Goal: Information Seeking & Learning: Learn about a topic

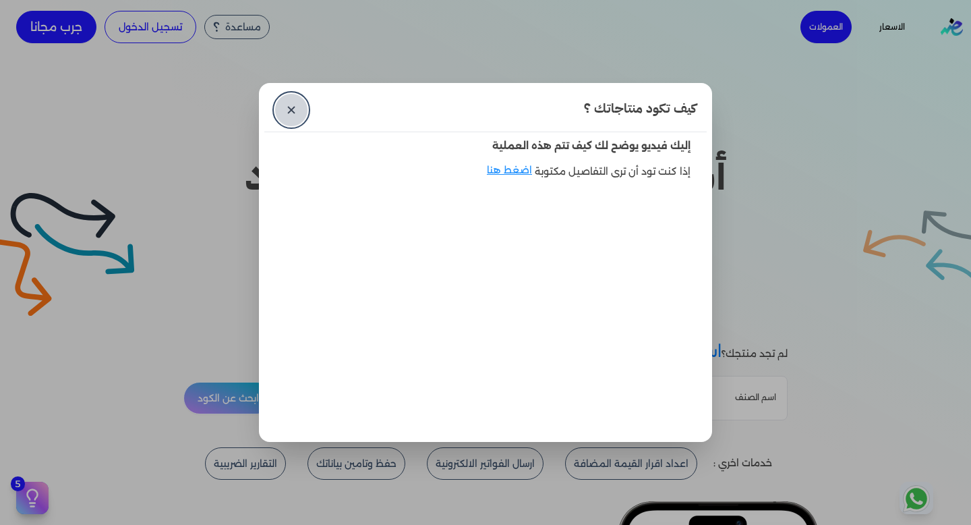
click at [298, 112] on link "✕" at bounding box center [291, 110] width 32 height 32
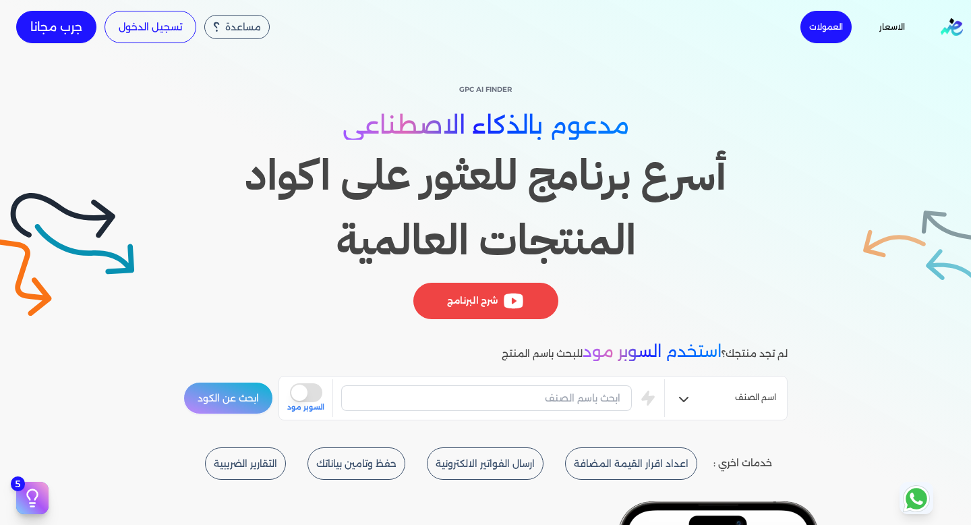
click at [949, 34] on img "Global" at bounding box center [952, 27] width 22 height 18
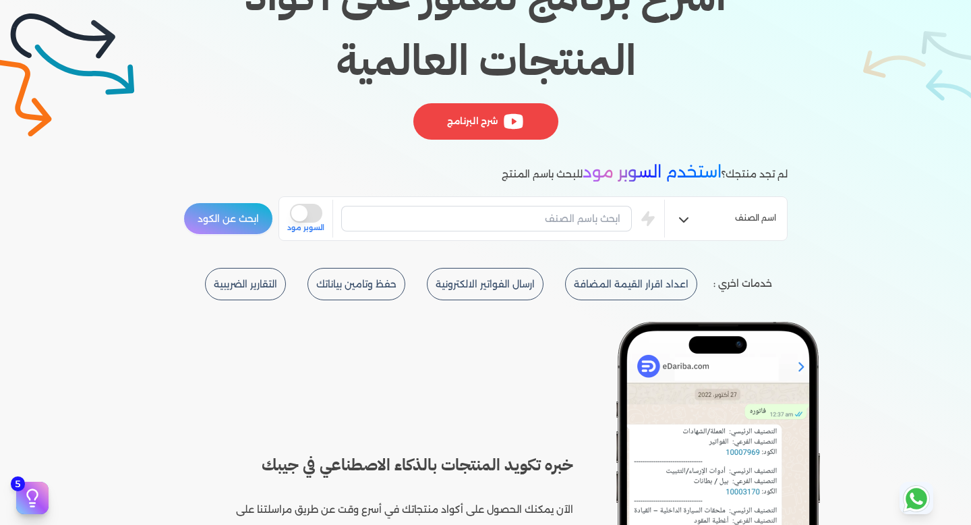
scroll to position [180, 0]
click at [525, 225] on input "text" at bounding box center [486, 218] width 291 height 26
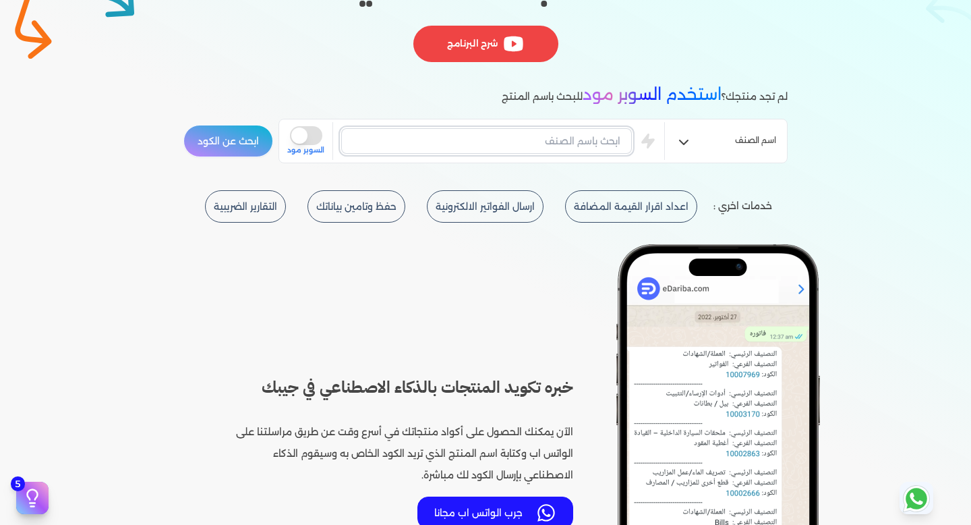
scroll to position [0, 0]
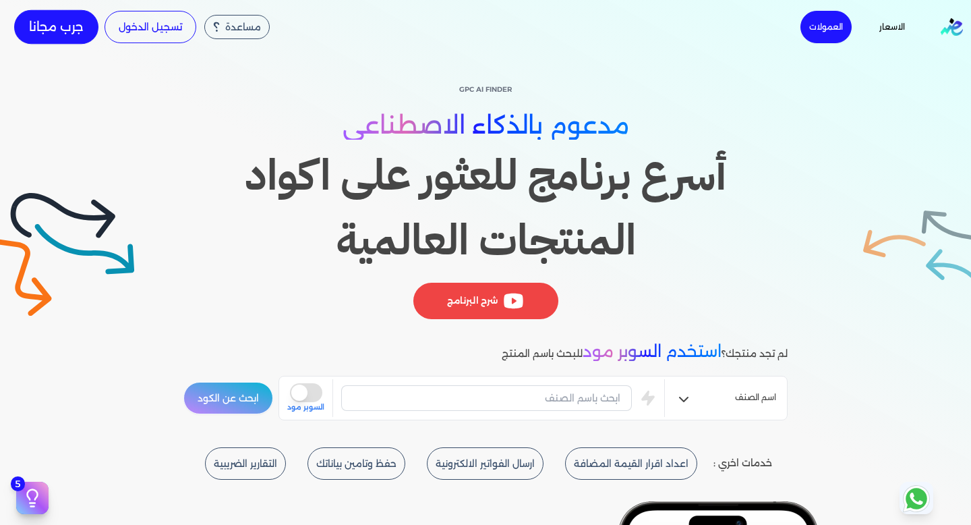
click at [65, 28] on link "جرب مجانا" at bounding box center [56, 27] width 84 height 34
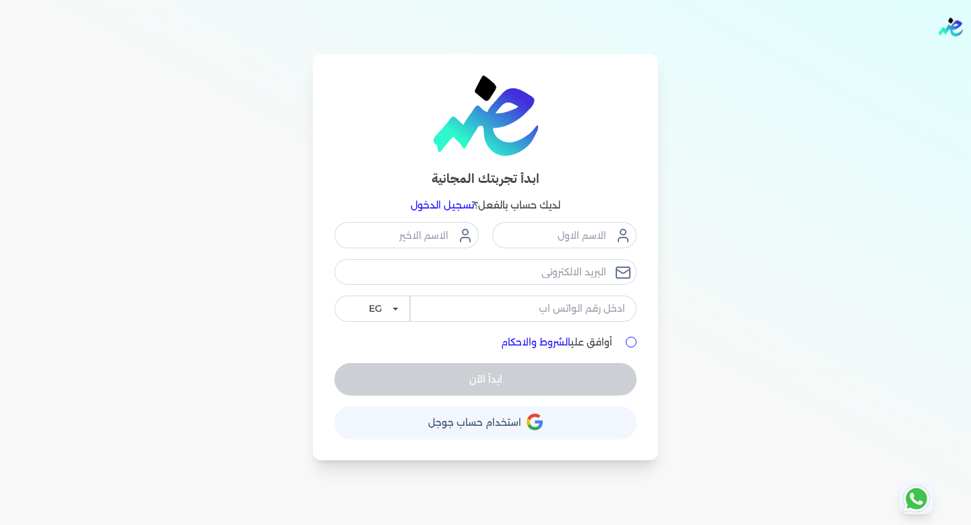
click at [512, 420] on span "استخدام حساب جوجل" at bounding box center [474, 421] width 93 height 9
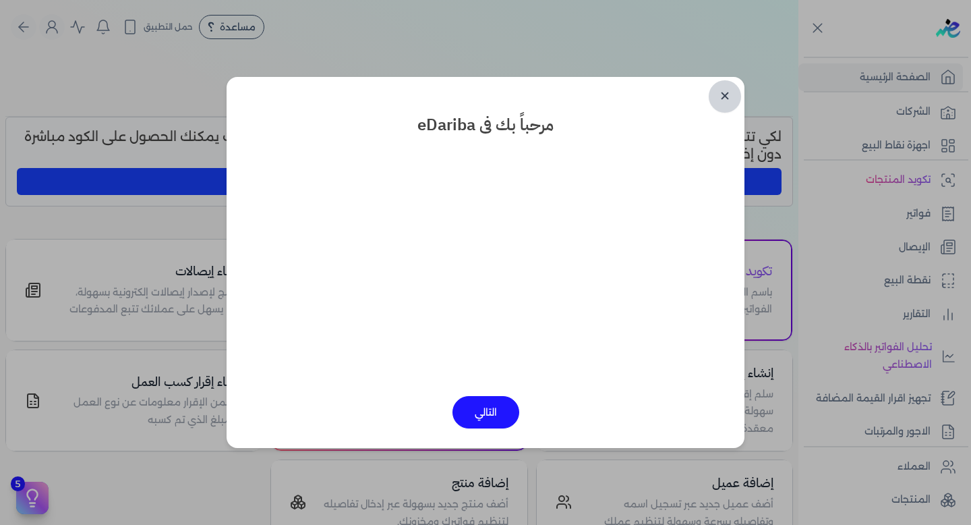
click at [723, 96] on link "✕" at bounding box center [725, 96] width 32 height 32
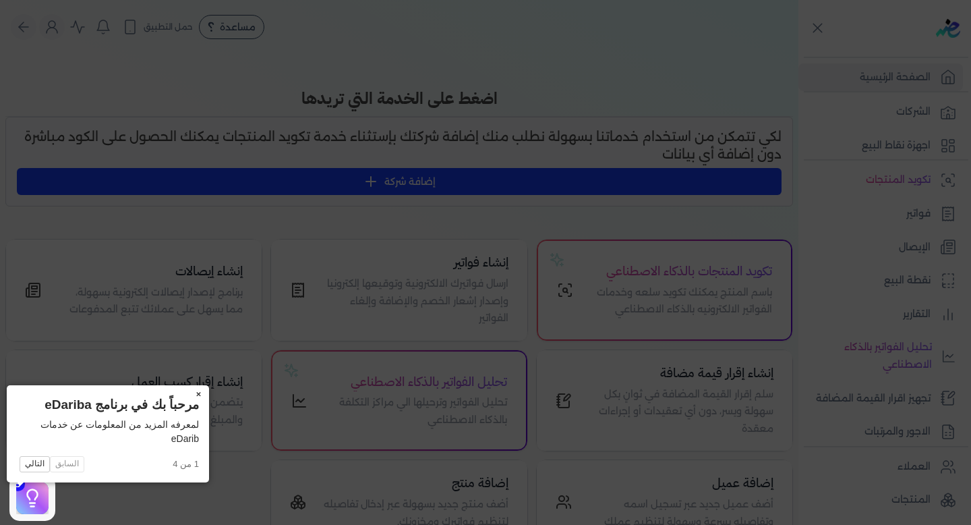
click at [187, 395] on button "×" at bounding box center [198, 394] width 22 height 19
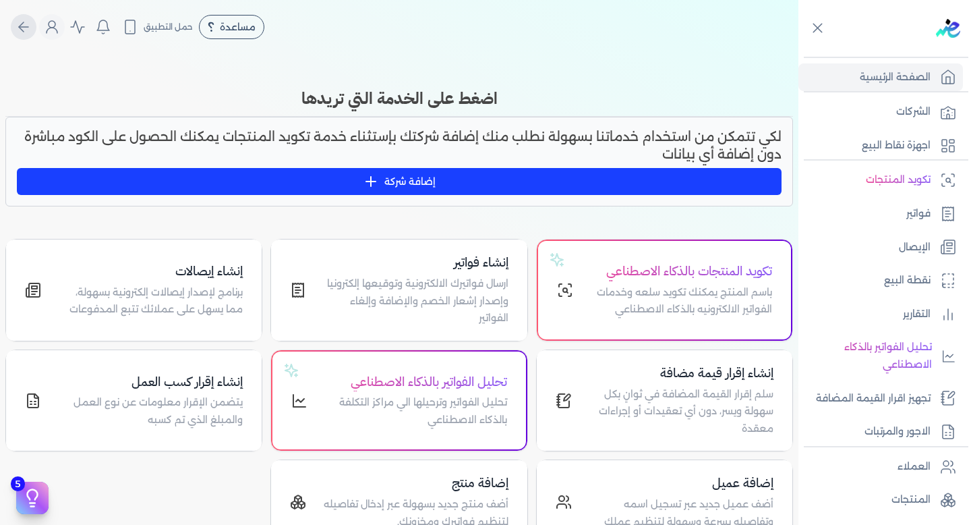
click at [28, 30] on icon "Global" at bounding box center [24, 27] width 16 height 16
click at [953, 27] on img at bounding box center [948, 28] width 24 height 19
click at [83, 25] on icon "Global" at bounding box center [77, 27] width 16 height 16
click at [214, 26] on icon "Global" at bounding box center [210, 26] width 5 height 9
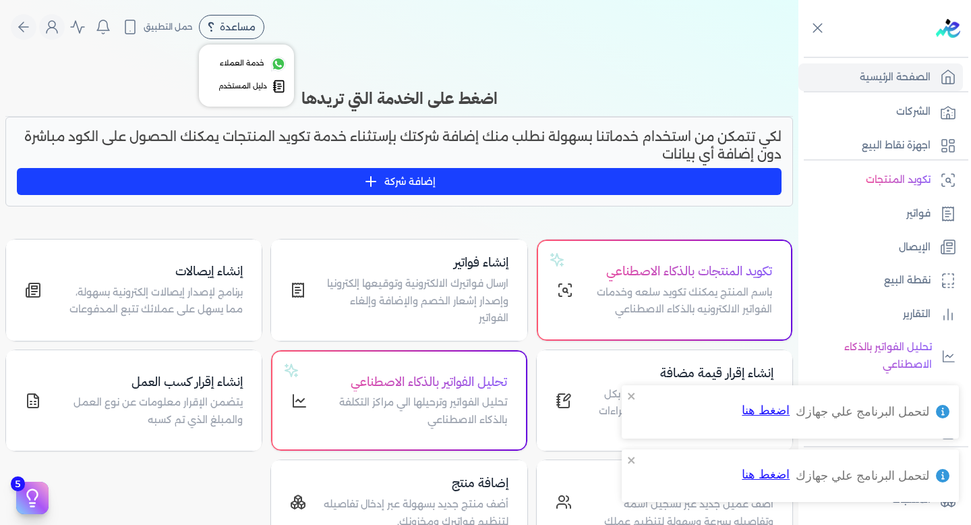
click at [254, 87] on span "دليل المستخدم" at bounding box center [242, 86] width 49 height 11
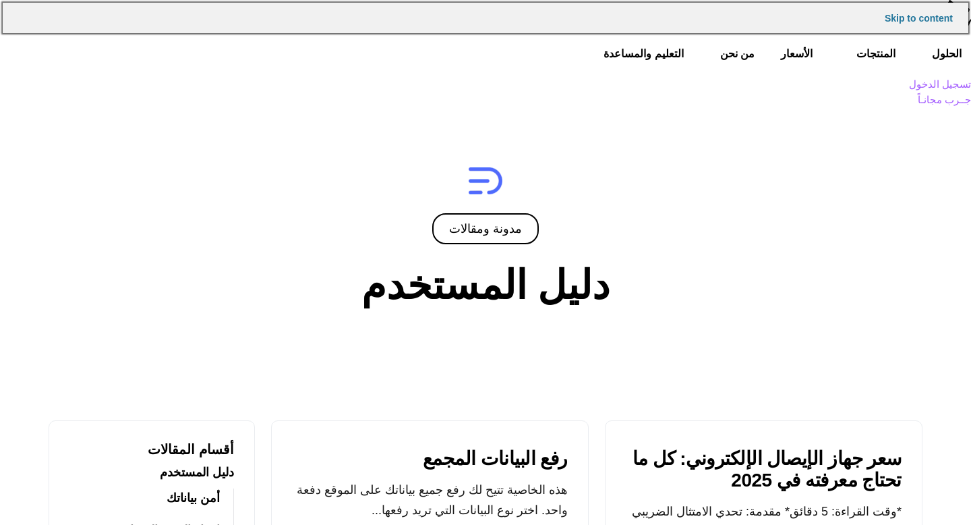
click at [945, 13] on link "Skip to content" at bounding box center [486, 18] width 966 height 30
click at [941, 9] on link "Skip to content" at bounding box center [486, 18] width 966 height 30
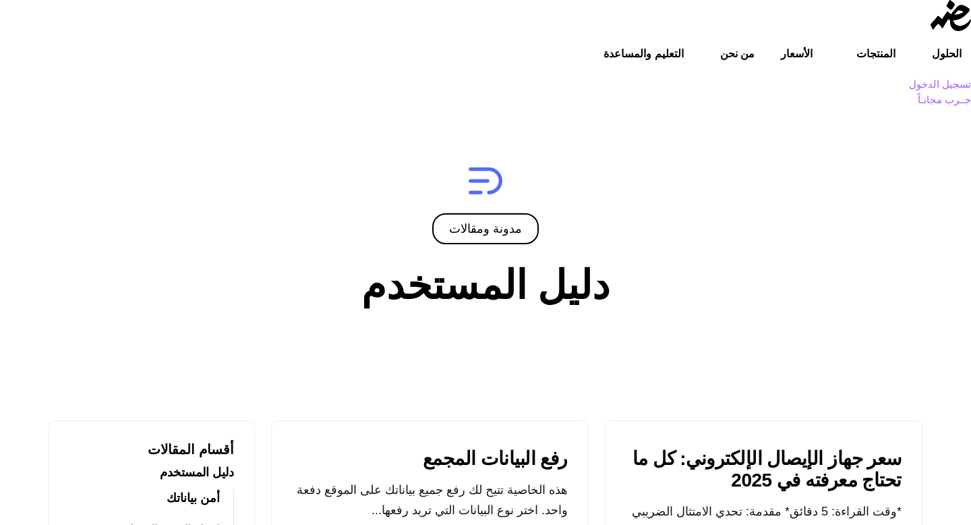
click at [829, 71] on link "الأسعار" at bounding box center [796, 53] width 65 height 35
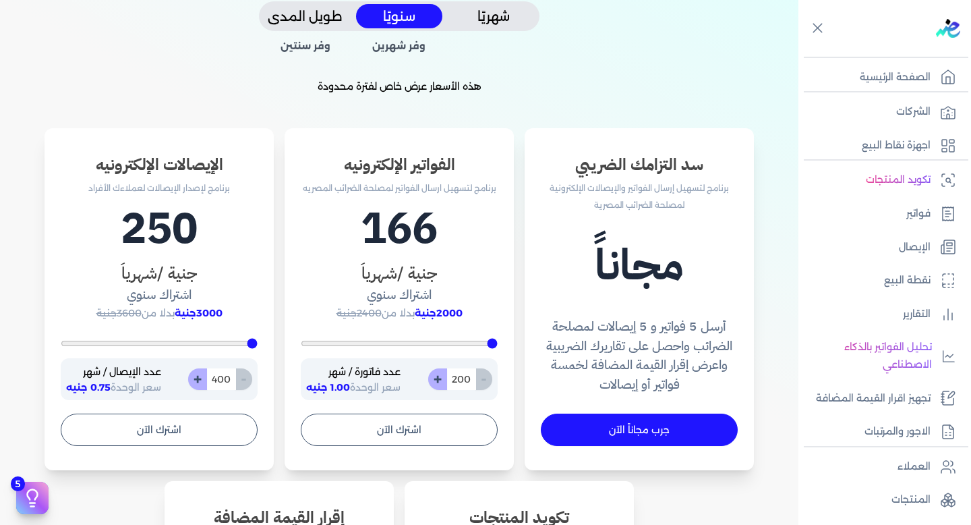
scroll to position [339, 0]
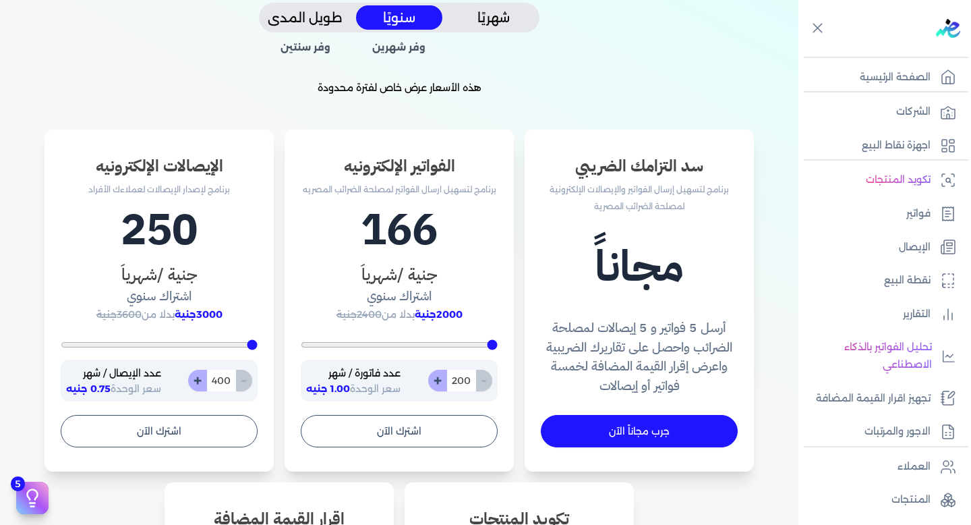
click at [443, 381] on button "+" at bounding box center [437, 381] width 19 height 22
type input "201"
click at [443, 381] on button "+" at bounding box center [437, 381] width 19 height 22
type input "202"
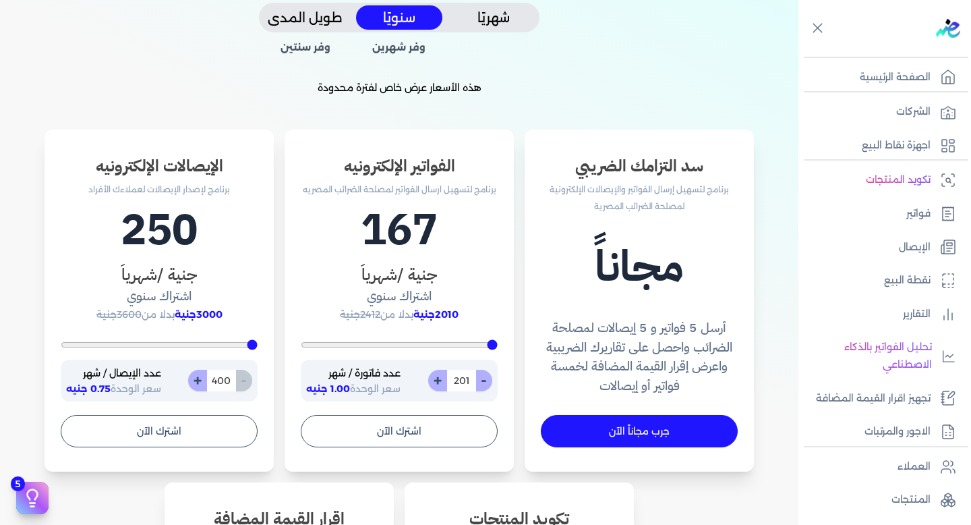
type input "202"
click at [443, 381] on button "+" at bounding box center [437, 381] width 19 height 22
type input "203"
click at [443, 381] on button "+" at bounding box center [437, 381] width 19 height 22
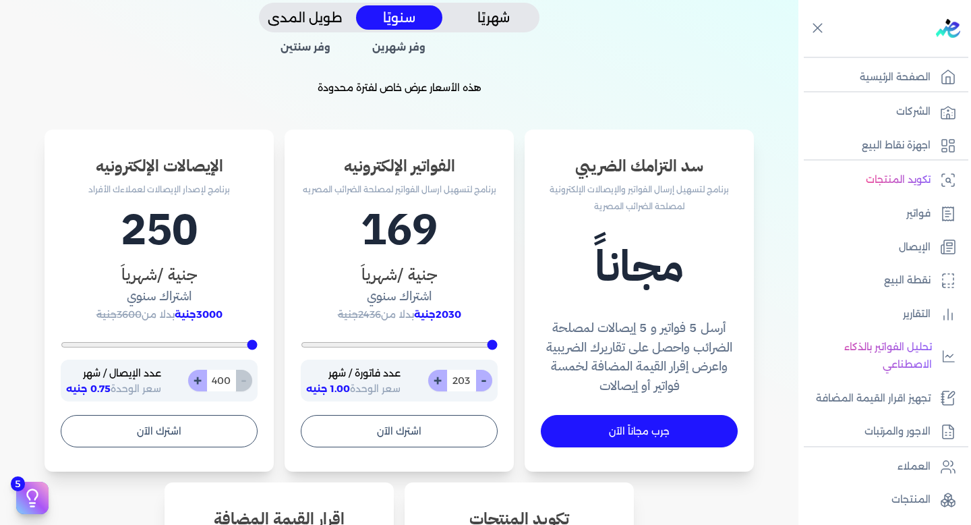
type input "204"
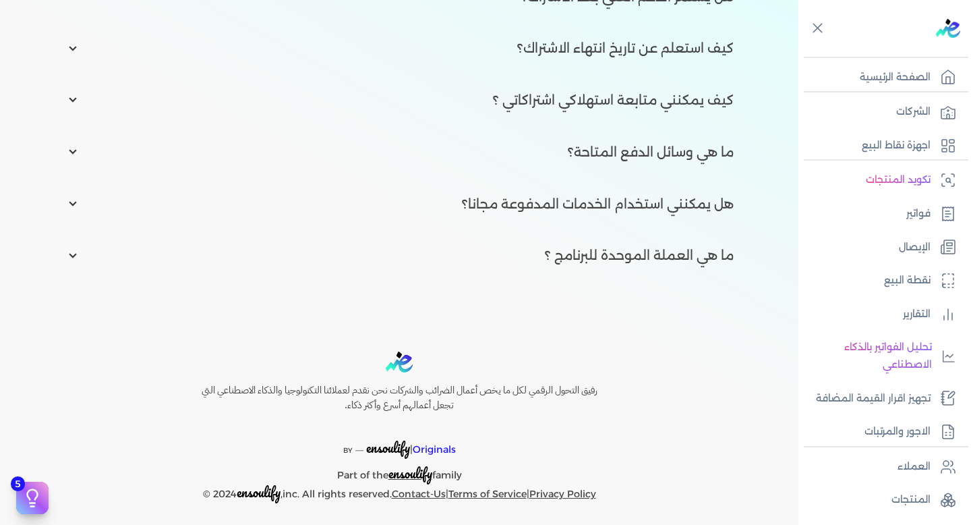
scroll to position [2185, 0]
